Goal: Task Accomplishment & Management: Complete application form

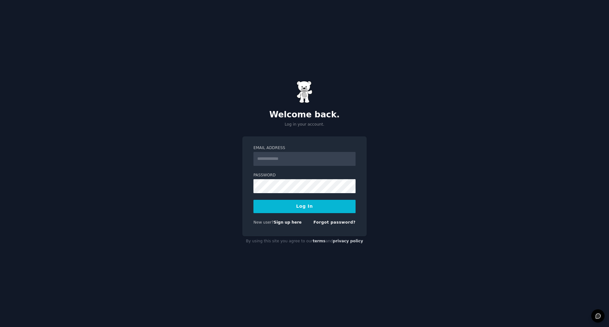
click at [298, 158] on input "Email Address" at bounding box center [304, 159] width 102 height 14
type input "**********"
click at [305, 206] on button "Log In" at bounding box center [304, 206] width 102 height 13
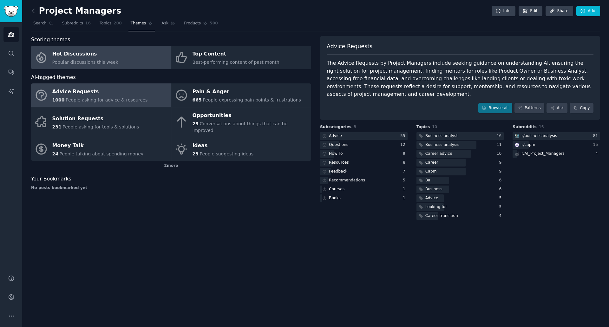
click at [85, 55] on div "Hot Discussions" at bounding box center [85, 54] width 66 height 10
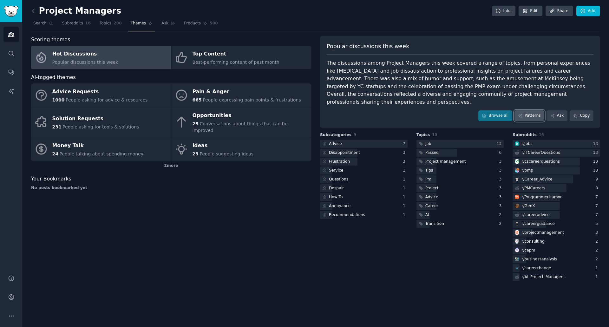
click at [537, 110] on link "Patterns" at bounding box center [529, 115] width 30 height 11
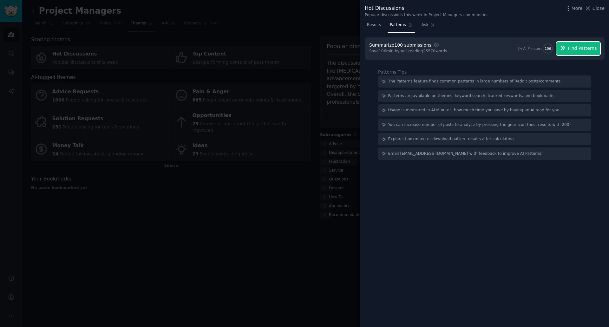
click at [577, 45] on span "Find Patterns" at bounding box center [582, 48] width 29 height 7
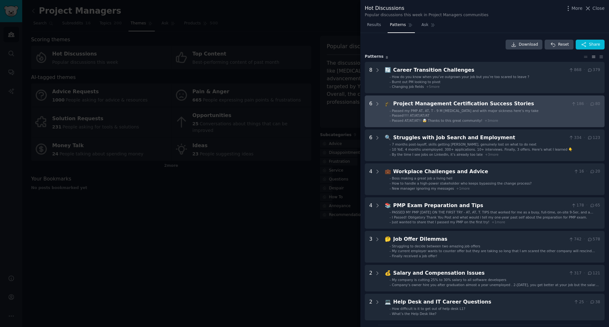
click at [439, 105] on div "Project Management Certification Success Stories" at bounding box center [481, 104] width 176 height 8
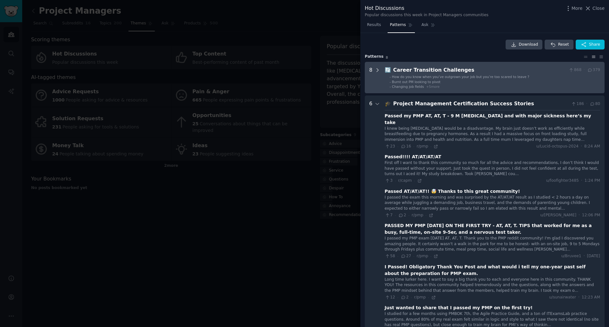
click at [379, 69] on icon at bounding box center [378, 70] width 6 height 6
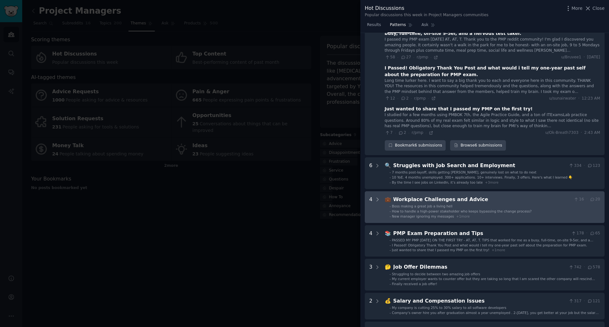
scroll to position [473, 0]
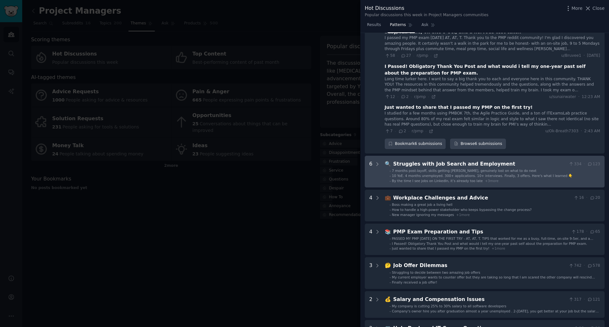
click at [427, 160] on div "Struggles with Job Search and Employment" at bounding box center [479, 164] width 173 height 8
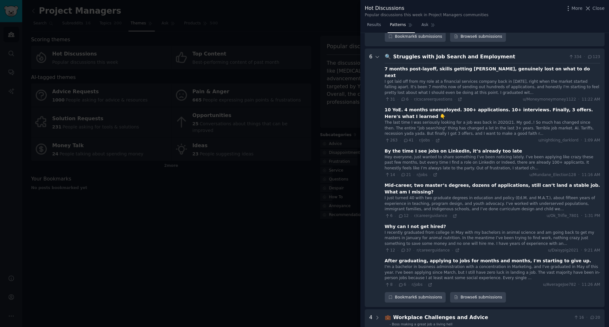
scroll to position [583, 0]
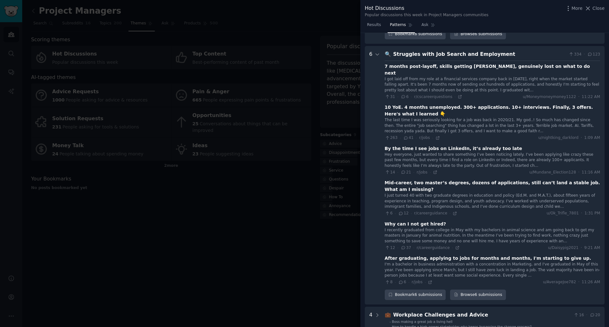
click at [410, 117] on div "The last time I was seriously looking for a job was back in 2020/21. My god..! …" at bounding box center [492, 125] width 215 height 17
click at [458, 117] on div "The last time I was seriously looking for a job was back in 2020/21. My god..! …" at bounding box center [492, 125] width 215 height 17
click at [387, 104] on div "10 YoE. 4 months unemployed. 300+ applications. 10+ interviews. Finally, 3 offe…" at bounding box center [492, 110] width 215 height 13
click at [468, 117] on div "The last time I was seriously looking for a job was back in 2020/21. My god..! …" at bounding box center [492, 125] width 215 height 17
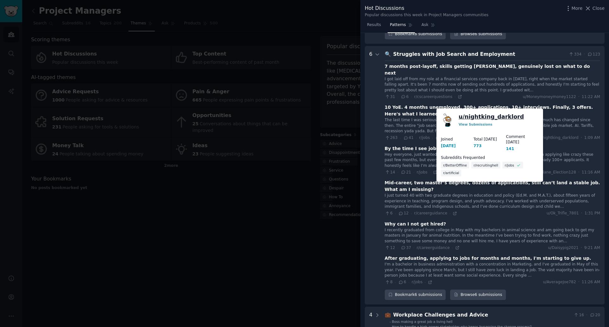
click at [495, 118] on link "u/ nightking_darklord" at bounding box center [491, 117] width 65 height 8
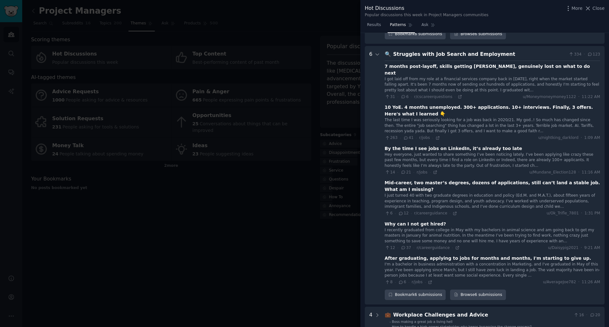
click at [409, 117] on div "The last time I was seriously looking for a job was back in 2020/21. My god..! …" at bounding box center [492, 125] width 215 height 17
drag, startPoint x: 425, startPoint y: 41, endPoint x: 420, endPoint y: 39, distance: 5.2
click at [420, 50] on div "Struggles with Job Search and Employment" at bounding box center [479, 54] width 173 height 8
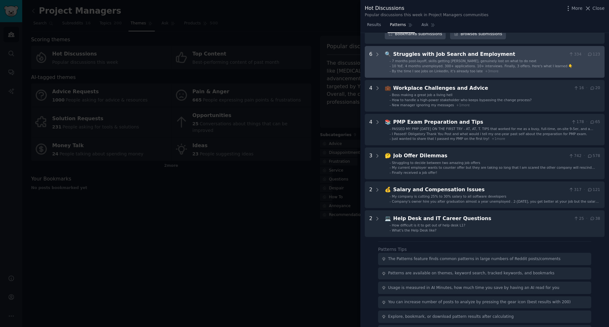
click at [420, 50] on div "Struggles with Job Search and Employment" at bounding box center [479, 54] width 173 height 8
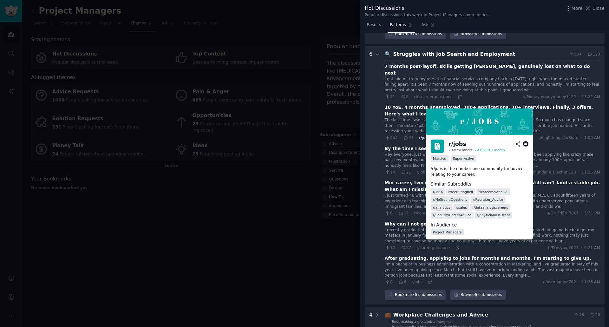
click at [419, 135] on span "r/jobs" at bounding box center [424, 137] width 11 height 4
click at [439, 145] on img at bounding box center [437, 146] width 13 height 13
click at [462, 123] on img at bounding box center [479, 121] width 107 height 27
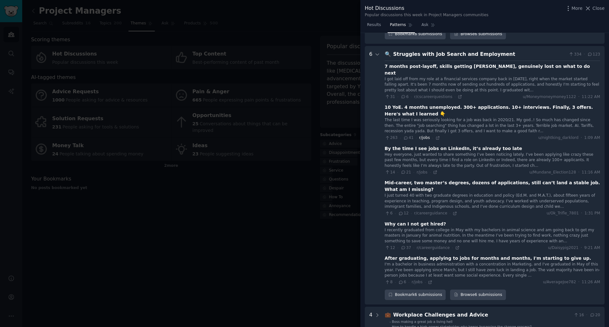
click at [424, 135] on span "r/jobs" at bounding box center [424, 137] width 11 height 4
click at [427, 117] on div "The last time I was seriously looking for a job was back in 2020/21. My god..! …" at bounding box center [492, 125] width 215 height 17
click at [435, 136] on icon at bounding box center [437, 138] width 4 height 4
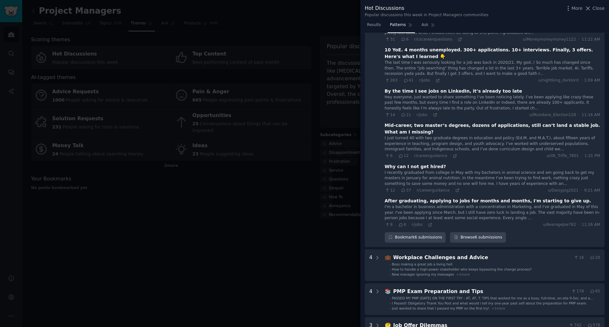
scroll to position [646, 0]
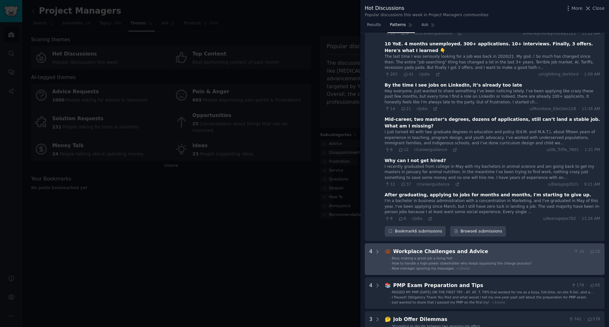
click at [424, 248] on div "Workplace Challenges and Advice" at bounding box center [482, 252] width 178 height 8
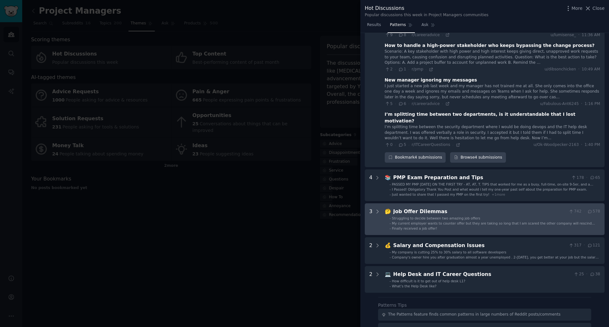
scroll to position [918, 0]
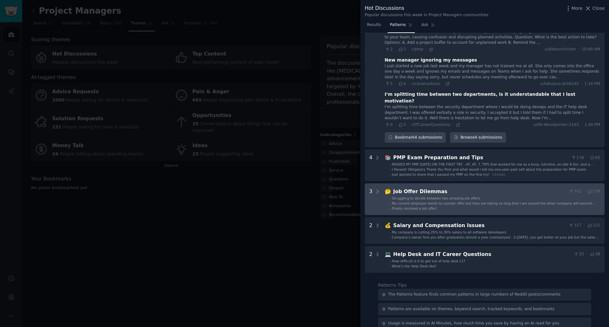
click at [419, 188] on div "Job Offer Dilemmas" at bounding box center [479, 192] width 173 height 8
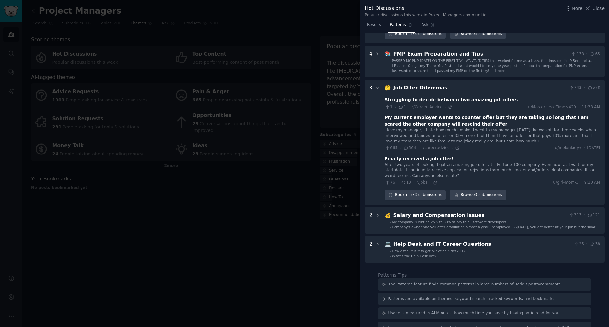
scroll to position [1024, 0]
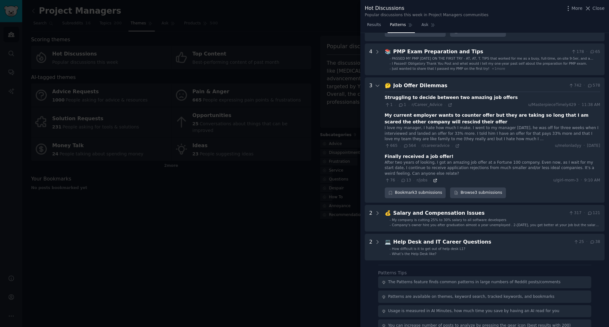
click at [433, 178] on icon at bounding box center [435, 180] width 4 height 4
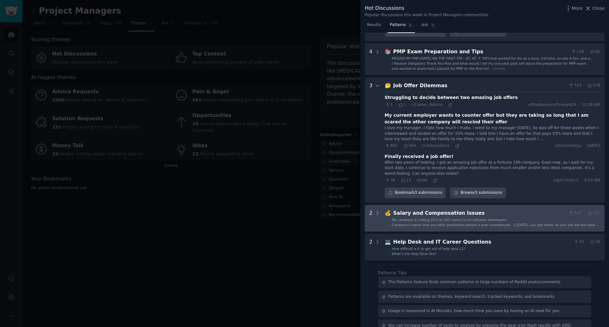
click at [419, 209] on div "Salary and Compensation Issues" at bounding box center [479, 213] width 173 height 8
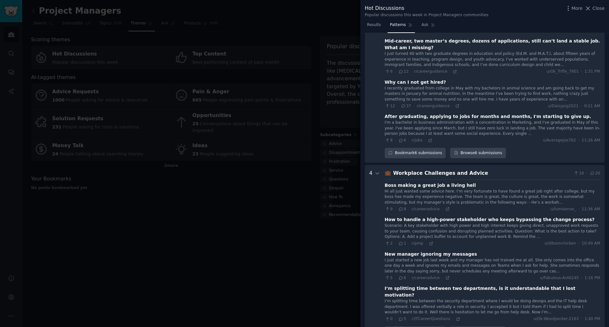
scroll to position [662, 0]
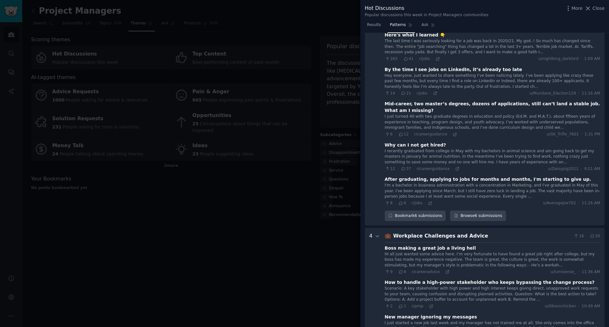
click at [250, 231] on div at bounding box center [304, 163] width 609 height 327
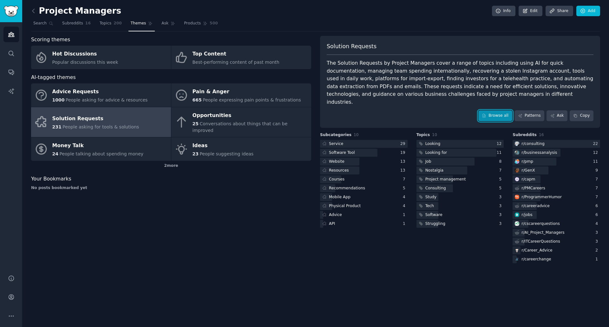
click at [494, 110] on link "Browse all" at bounding box center [495, 115] width 34 height 11
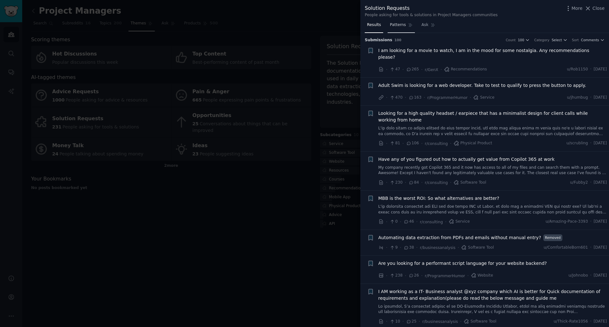
click at [399, 24] on span "Patterns" at bounding box center [398, 25] width 16 height 6
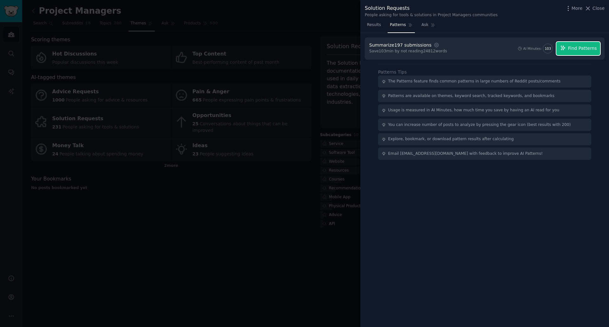
click at [578, 49] on span "Find Patterns" at bounding box center [582, 48] width 29 height 7
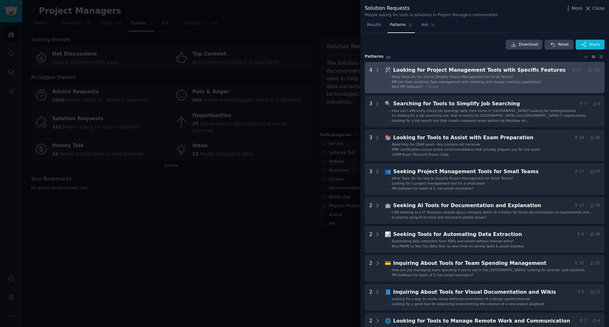
click at [472, 82] on span "PM tool that combines Task management with ticketing and change tracking capabi…" at bounding box center [466, 82] width 149 height 4
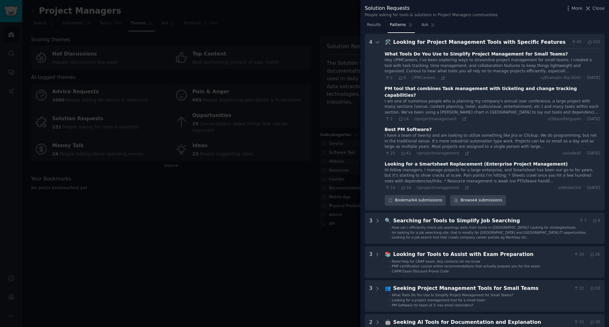
scroll to position [29, 0]
click at [408, 40] on div "Looking for Project Management Tools with Specific Features" at bounding box center [481, 41] width 176 height 8
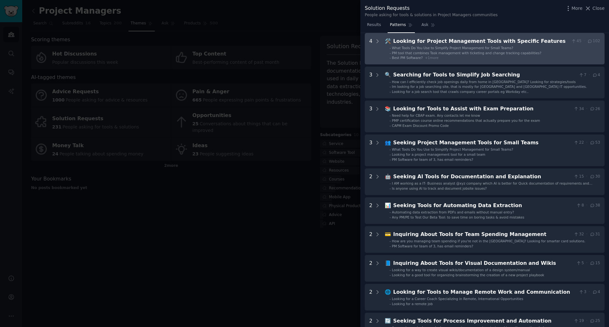
click at [408, 41] on div "Looking for Project Management Tools with Specific Features" at bounding box center [481, 41] width 176 height 8
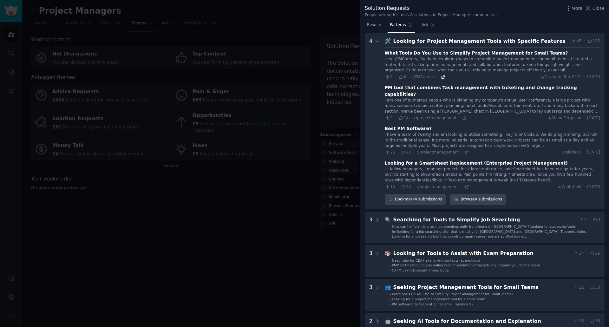
click at [441, 77] on icon at bounding box center [443, 77] width 4 height 4
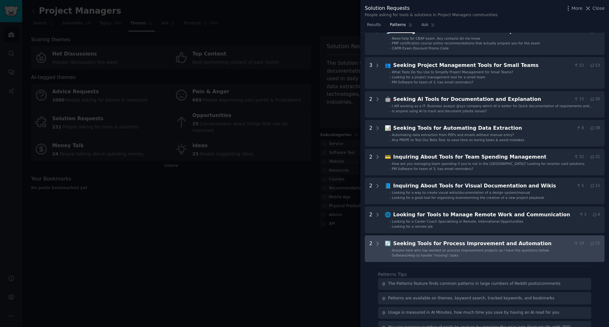
scroll to position [283, 0]
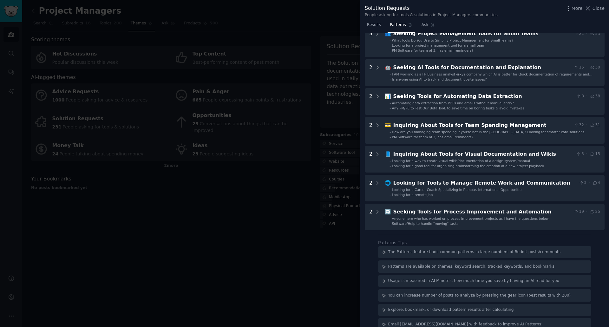
click at [263, 220] on div at bounding box center [304, 163] width 609 height 327
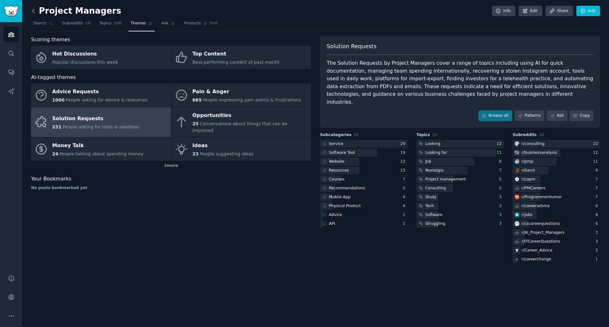
click at [32, 9] on icon at bounding box center [33, 11] width 7 height 7
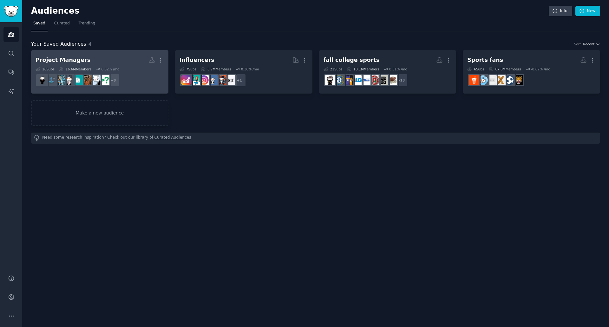
click at [82, 57] on h2 "Project Managers More" at bounding box center [100, 60] width 128 height 11
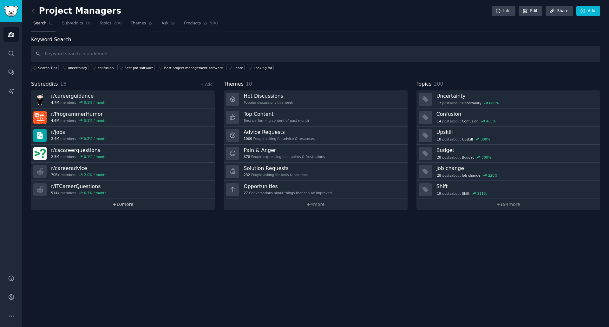
click at [119, 204] on link "+ 10 more" at bounding box center [123, 204] width 184 height 11
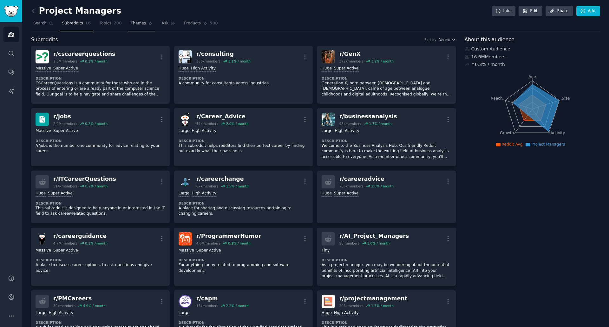
click at [131, 22] on span "Themes" at bounding box center [139, 24] width 16 height 6
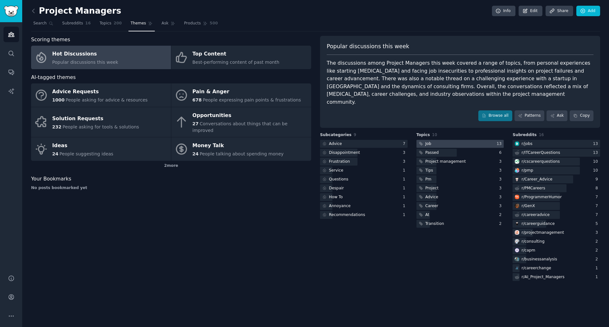
click at [448, 140] on div at bounding box center [460, 144] width 88 height 8
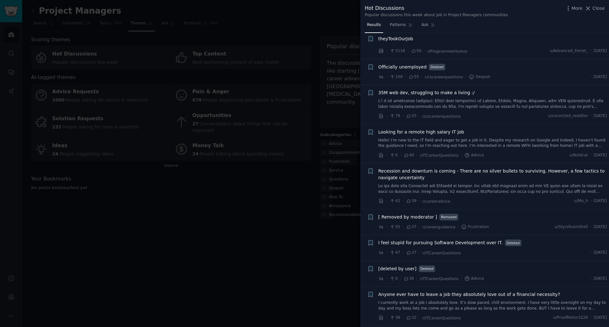
scroll to position [285, 0]
click at [410, 132] on span "Looking for a remote high salary IT job" at bounding box center [421, 131] width 86 height 7
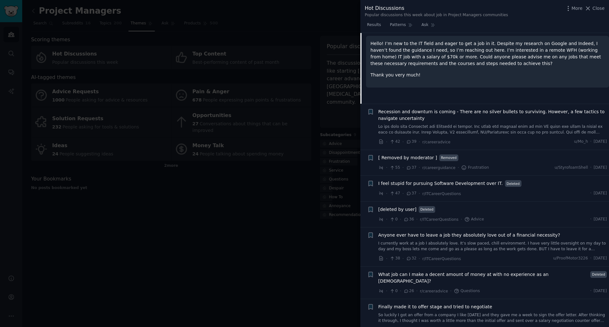
scroll to position [440, 0]
click at [399, 114] on span "Recession and downturn is coming - There are no silver bullets to surviving. Ho…" at bounding box center [492, 114] width 229 height 13
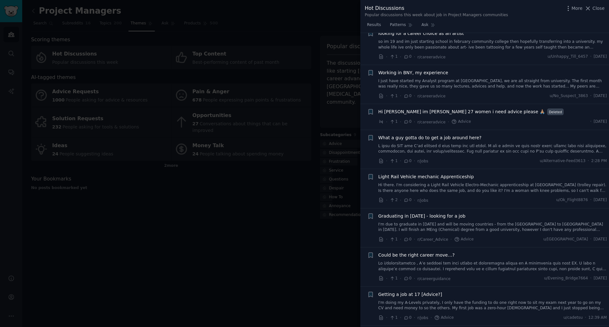
scroll to position [3505, 0]
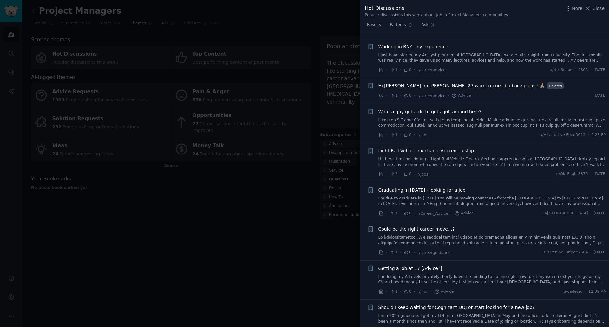
click at [260, 184] on div at bounding box center [304, 163] width 609 height 327
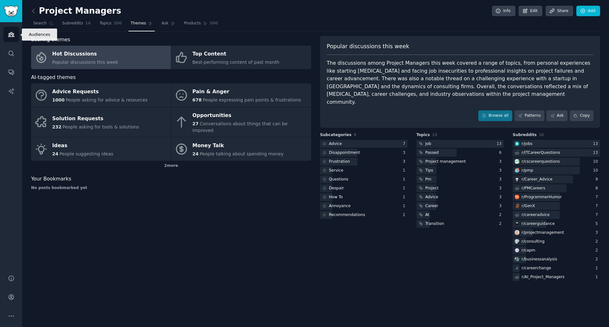
click at [9, 35] on icon "Sidebar" at bounding box center [11, 34] width 7 height 7
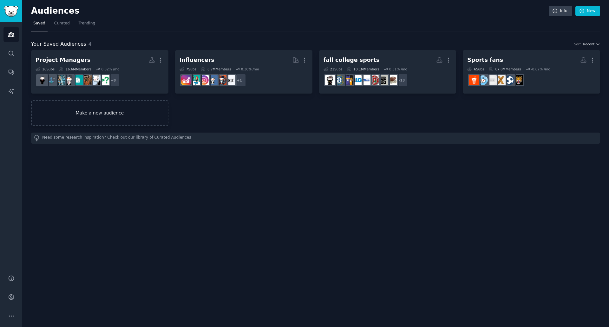
click at [99, 112] on link "Make a new audience" at bounding box center [99, 113] width 137 height 26
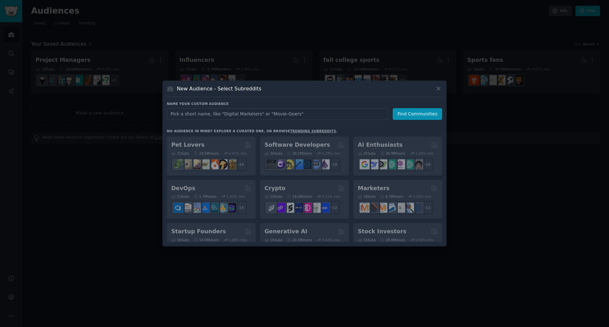
click at [261, 111] on input "text" at bounding box center [277, 114] width 221 height 12
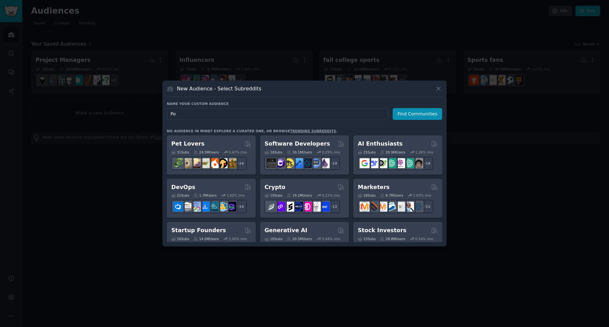
type input "P"
type input "World Cup 2026"
click button "Find Communities" at bounding box center [417, 114] width 49 height 12
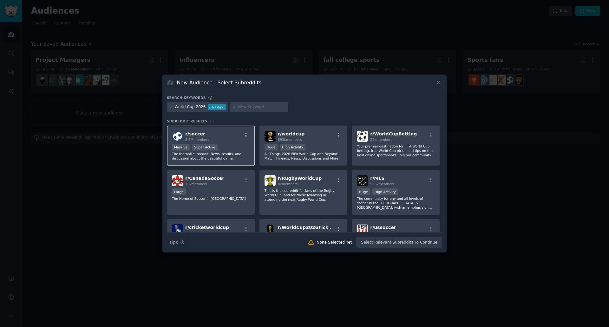
click at [242, 135] on button "button" at bounding box center [246, 136] width 8 height 6
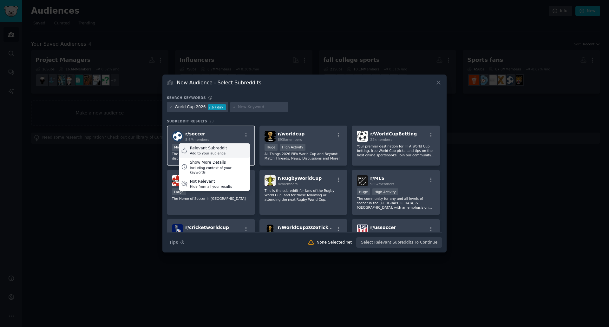
click at [201, 148] on div "Relevant Subreddit" at bounding box center [208, 149] width 37 height 6
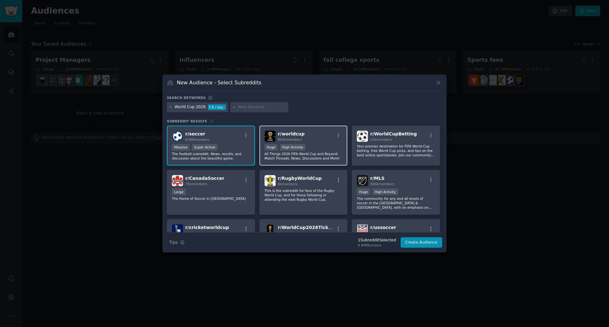
click at [332, 132] on div "r/ worldcup 893k members" at bounding box center [303, 136] width 78 height 11
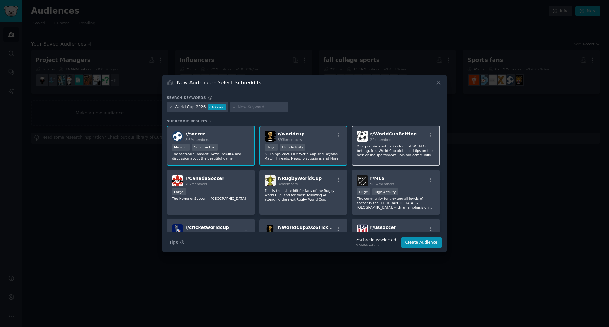
click at [378, 139] on span "22k members" at bounding box center [381, 140] width 22 height 4
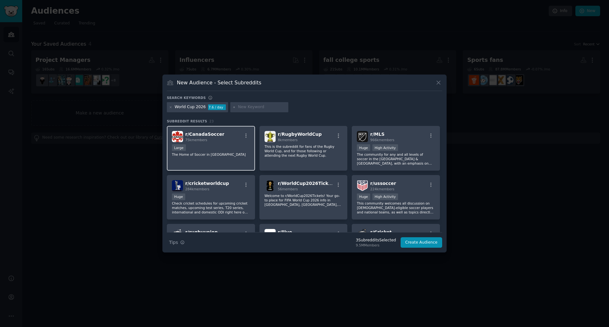
scroll to position [63, 0]
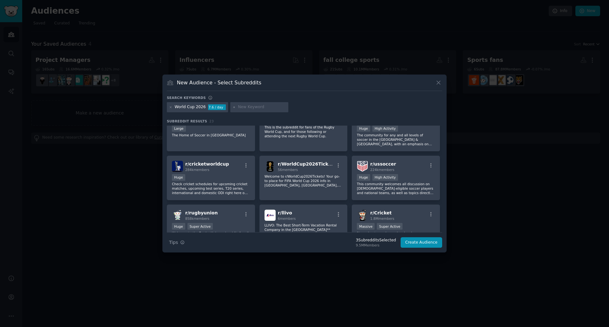
click at [250, 107] on input "text" at bounding box center [262, 107] width 48 height 6
type input "Football"
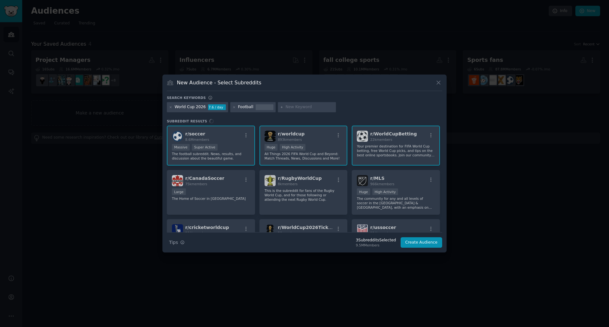
click at [285, 106] on input "text" at bounding box center [309, 107] width 48 height 6
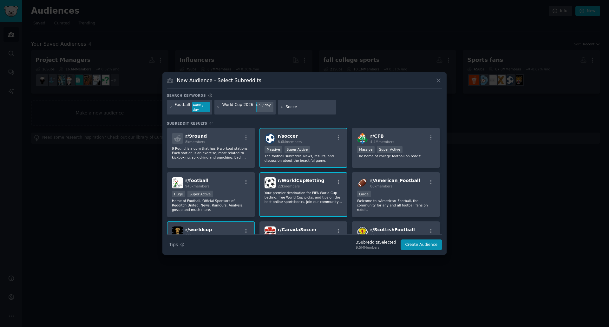
type input "Soccer"
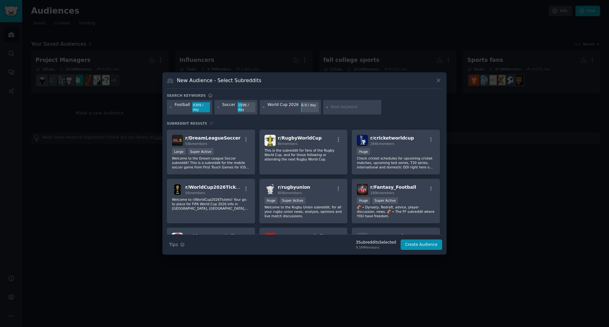
scroll to position [254, 0]
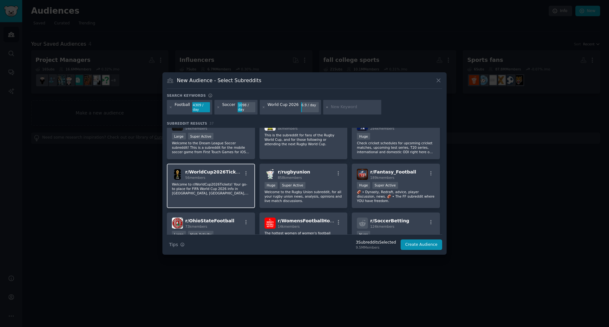
click at [213, 182] on p "Welcome to r/WorldCup2026Tickets! Your go-to place for FIFA World Cup 2026 info…" at bounding box center [211, 188] width 78 height 13
click at [244, 171] on icon "button" at bounding box center [246, 174] width 6 height 6
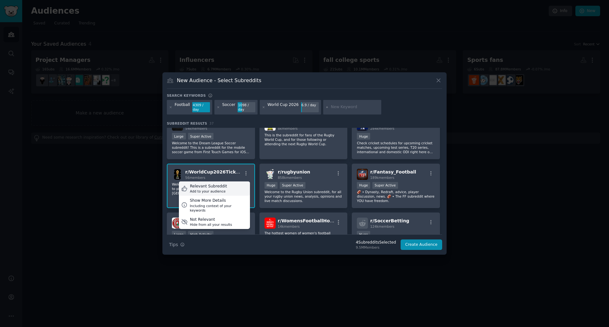
click at [215, 189] on div "Add to your audience" at bounding box center [208, 191] width 37 height 4
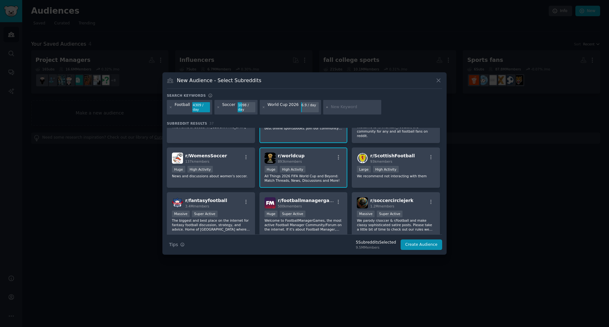
scroll to position [159, 0]
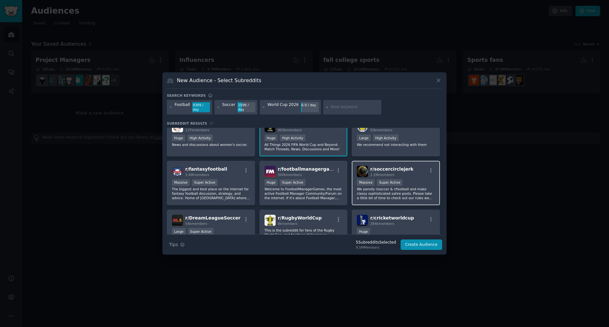
click at [404, 172] on div "r/ soccercirclejerk 1.2M members Massive Super Active We parody r/soccer & r/fo…" at bounding box center [396, 183] width 88 height 45
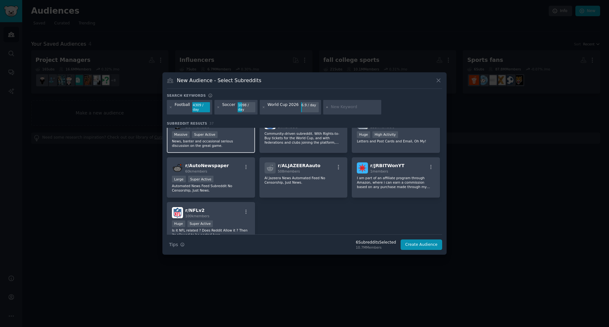
scroll to position [507, 0]
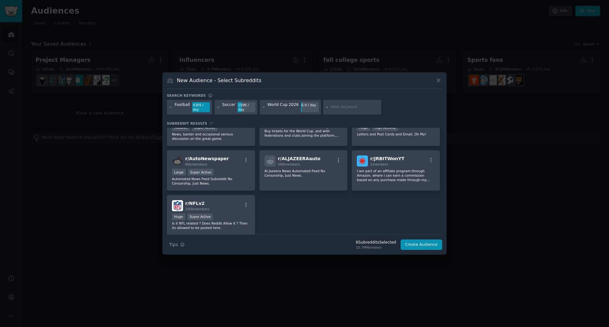
click at [339, 107] on input "text" at bounding box center [355, 107] width 48 height 6
type input "fifa"
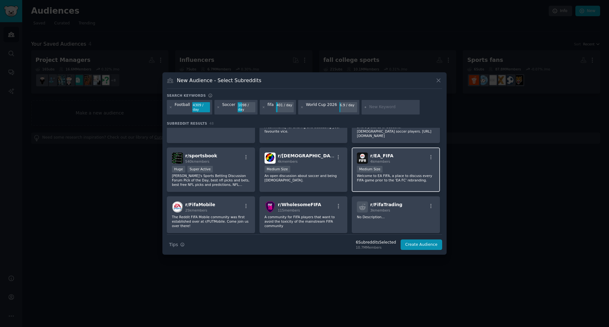
scroll to position [476, 0]
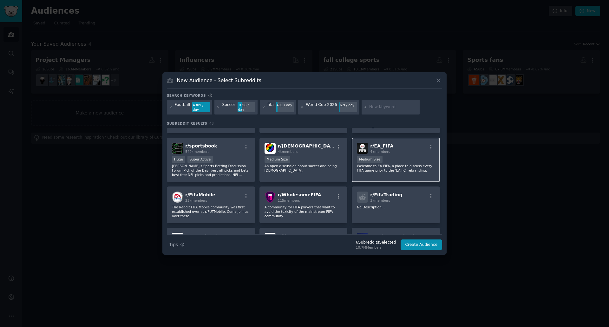
click at [409, 156] on div "Medium Size" at bounding box center [396, 160] width 78 height 8
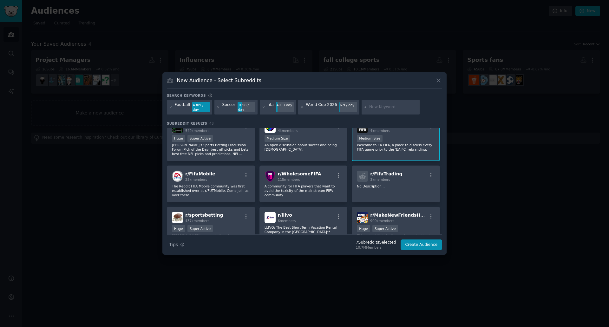
scroll to position [507, 0]
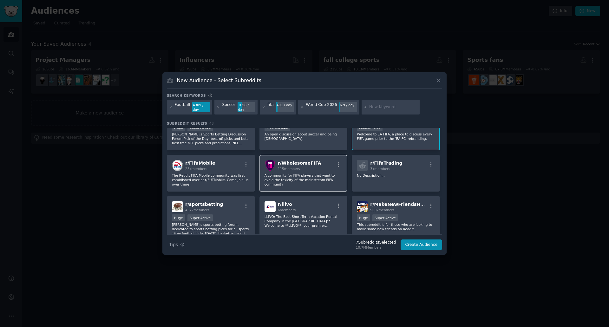
click at [324, 166] on div "r/ WholesomeFIFA 115 members A community for FIFA players that want to avoid th…" at bounding box center [303, 173] width 88 height 37
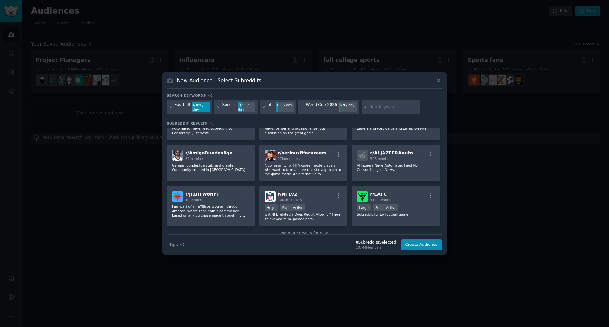
scroll to position [662, 0]
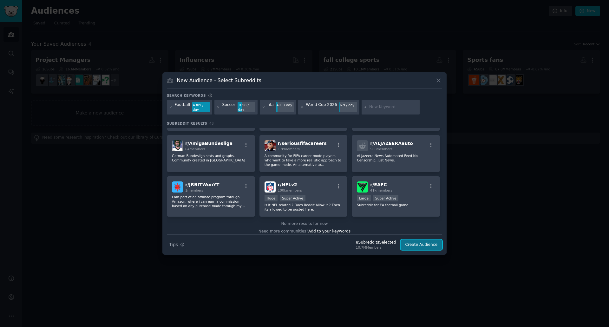
click at [418, 243] on button "Create Audience" at bounding box center [422, 244] width 42 height 11
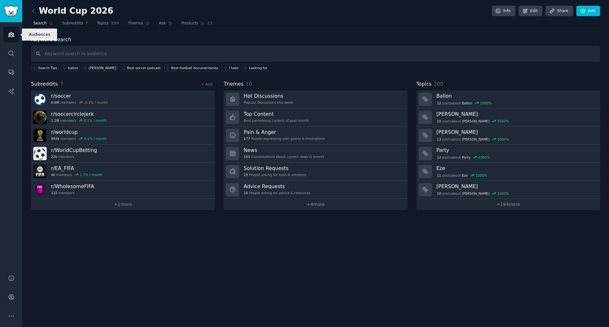
click at [9, 38] on link "Audiences" at bounding box center [11, 35] width 16 height 16
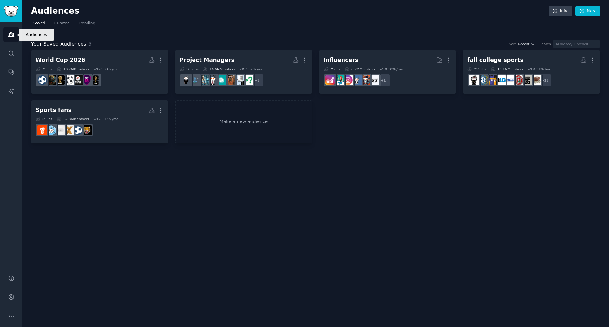
click at [11, 32] on icon "Sidebar" at bounding box center [11, 34] width 6 height 4
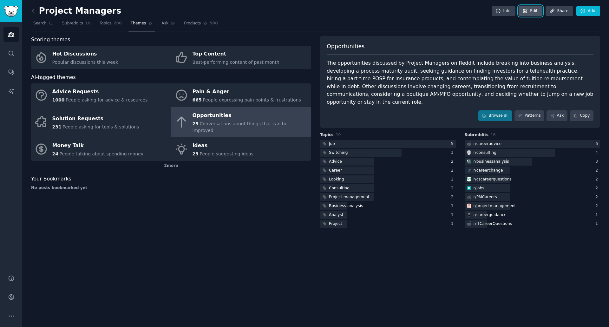
click at [535, 12] on link "Edit" at bounding box center [530, 11] width 24 height 11
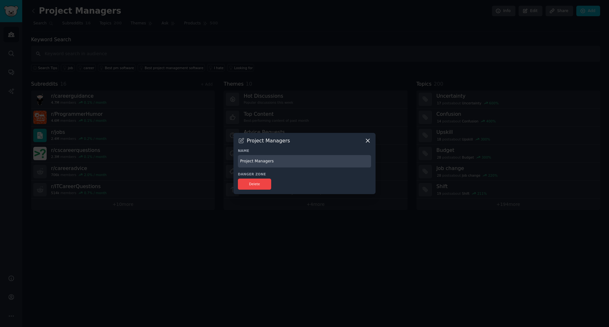
click at [368, 140] on icon at bounding box center [367, 140] width 7 height 7
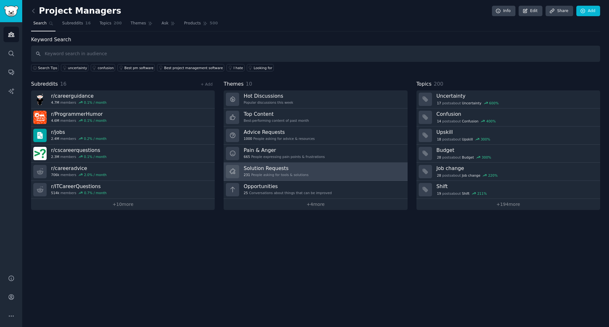
click at [263, 167] on h3 "Solution Requests" at bounding box center [276, 168] width 65 height 7
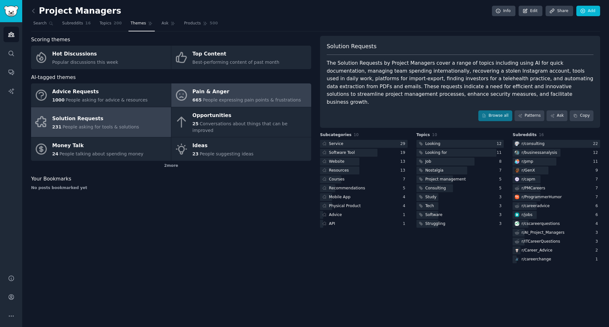
click at [209, 91] on div "Pain & Anger" at bounding box center [246, 92] width 108 height 10
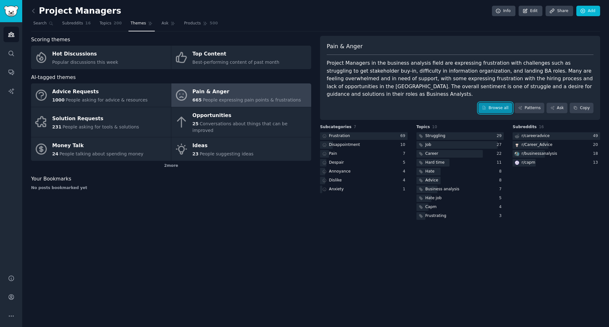
click at [501, 103] on link "Browse all" at bounding box center [495, 108] width 34 height 11
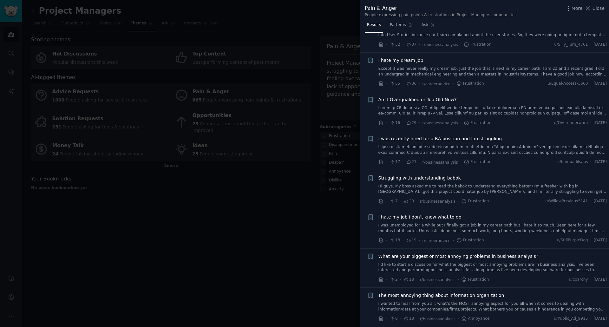
scroll to position [222, 0]
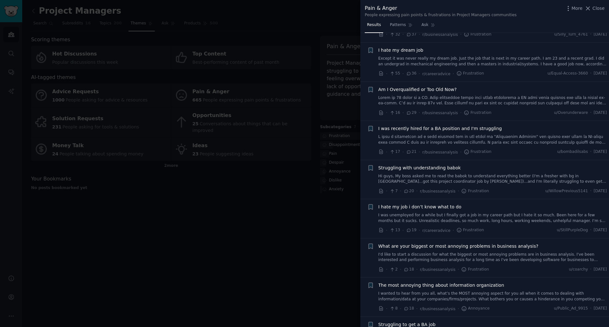
drag, startPoint x: 403, startPoint y: 88, endPoint x: 420, endPoint y: 97, distance: 18.9
click at [403, 89] on span "Am I Overqualified or Too Old Now?" at bounding box center [417, 89] width 78 height 7
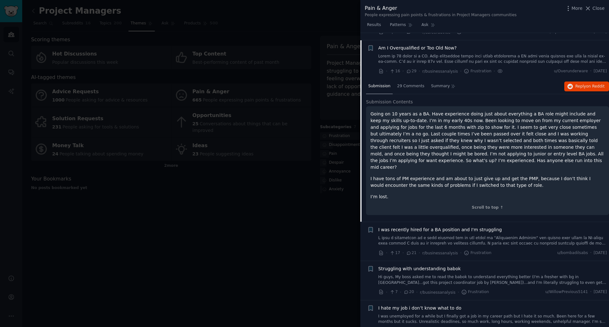
scroll to position [271, 0]
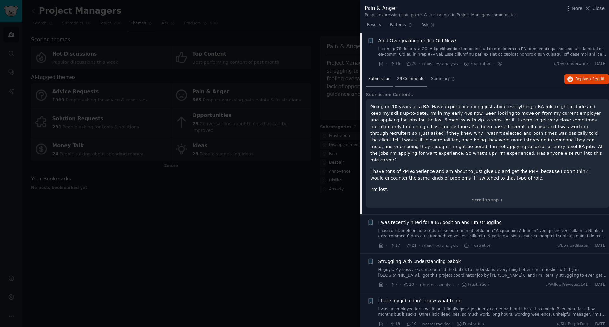
click at [409, 77] on span "29 Comments" at bounding box center [410, 79] width 27 height 6
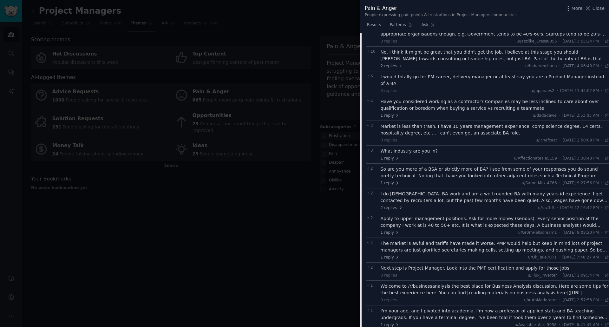
scroll to position [176, 0]
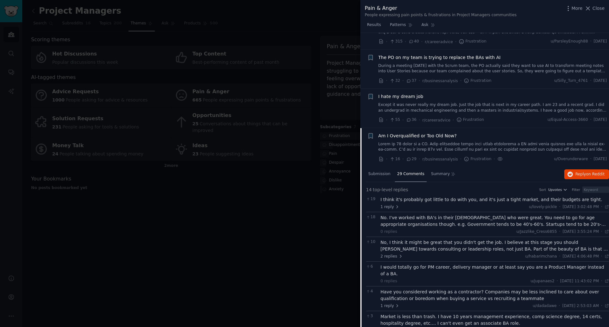
drag, startPoint x: 596, startPoint y: 7, endPoint x: 577, endPoint y: 23, distance: 23.9
click at [594, 8] on span "Close" at bounding box center [598, 8] width 12 height 7
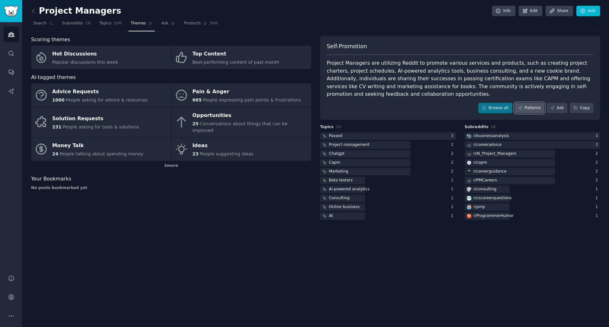
click at [529, 103] on link "Patterns" at bounding box center [529, 108] width 30 height 11
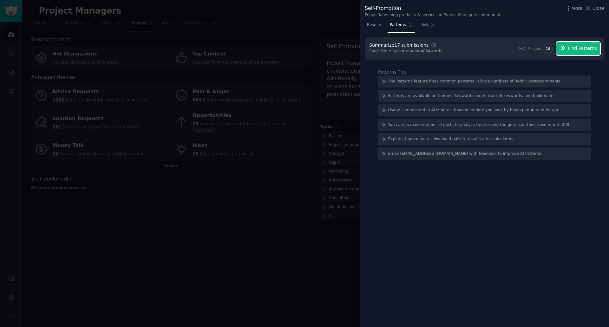
click at [579, 42] on button "Find Patterns" at bounding box center [578, 48] width 44 height 13
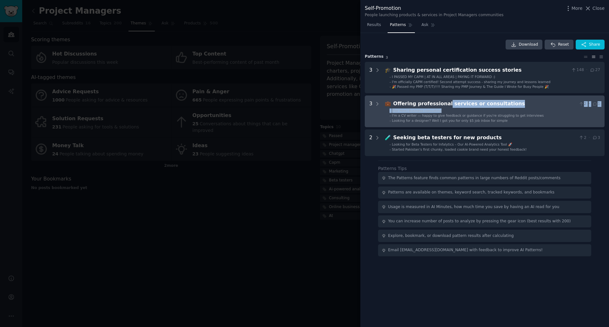
drag, startPoint x: 441, startPoint y: 102, endPoint x: 448, endPoint y: 112, distance: 11.6
click at [448, 112] on div "💼 Offering professional services or consultations 2 · 1 - [For Hire] Business c…" at bounding box center [492, 111] width 215 height 23
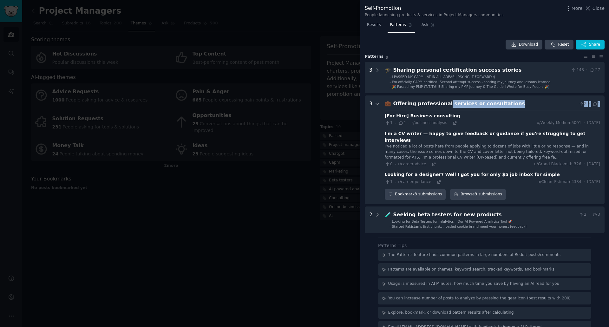
scroll to position [6, 0]
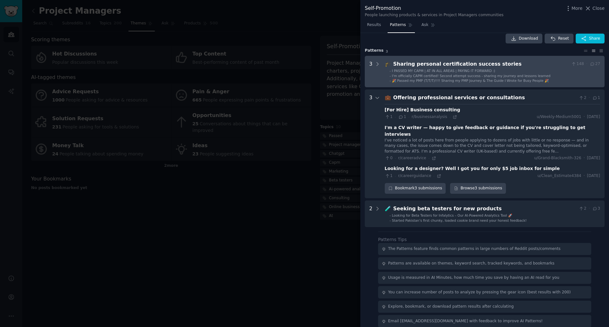
click at [432, 61] on div "Sharing personal certification success stories" at bounding box center [481, 64] width 176 height 8
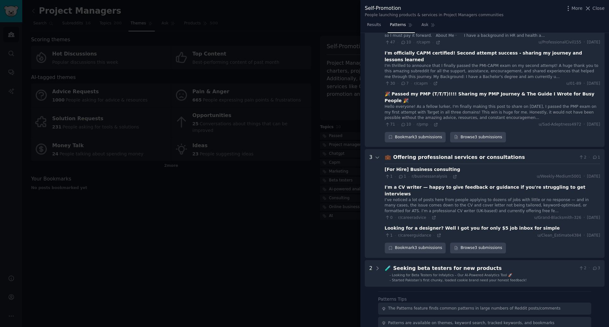
scroll to position [0, 0]
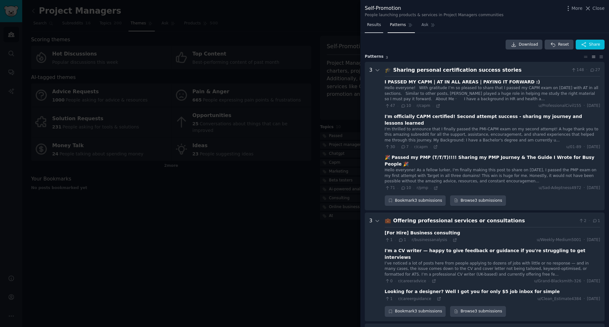
click at [374, 24] on span "Results" at bounding box center [374, 25] width 14 height 6
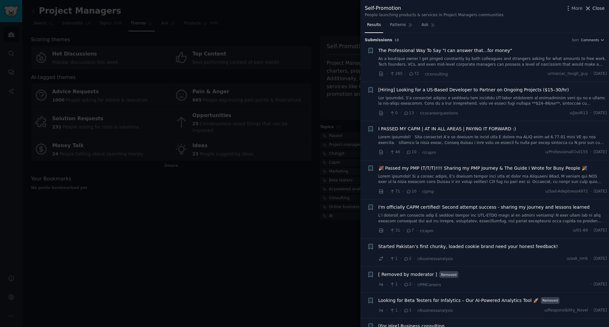
click at [595, 8] on span "Close" at bounding box center [598, 8] width 12 height 7
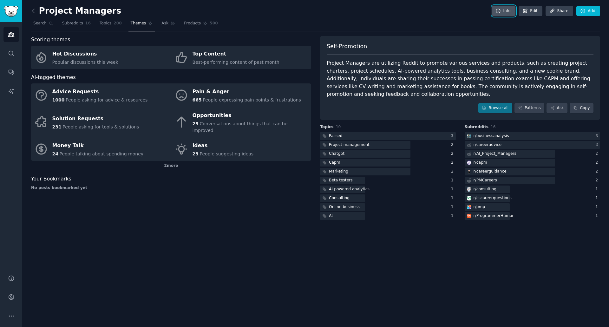
click at [510, 13] on link "Info" at bounding box center [503, 11] width 23 height 11
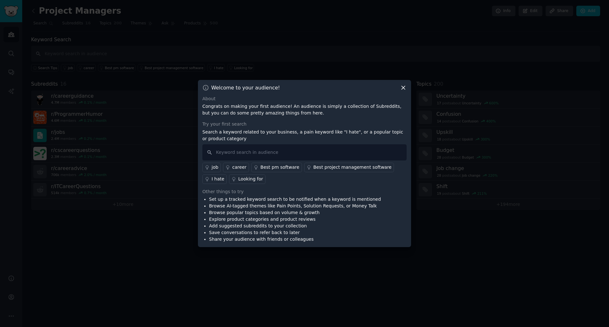
click at [402, 88] on icon at bounding box center [403, 87] width 7 height 7
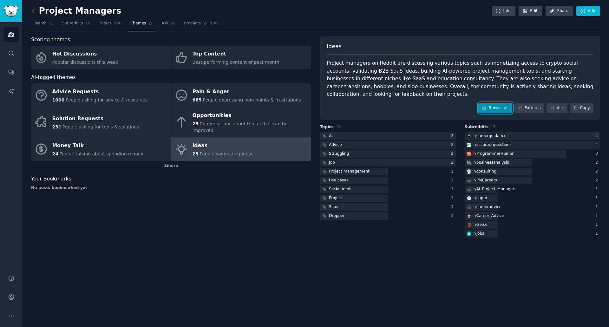
click at [492, 103] on link "Browse all" at bounding box center [495, 108] width 34 height 11
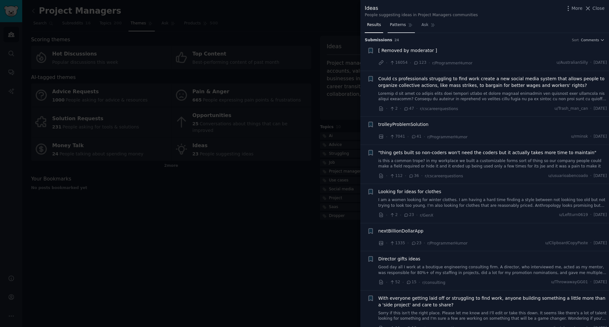
click at [399, 24] on span "Patterns" at bounding box center [398, 25] width 16 height 6
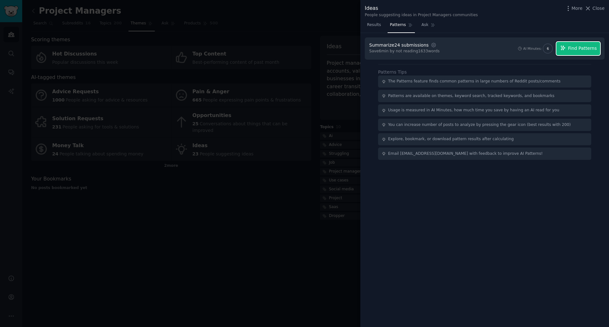
click at [578, 53] on button "Find Patterns" at bounding box center [578, 48] width 44 height 13
